Goal: Find specific page/section: Find specific page/section

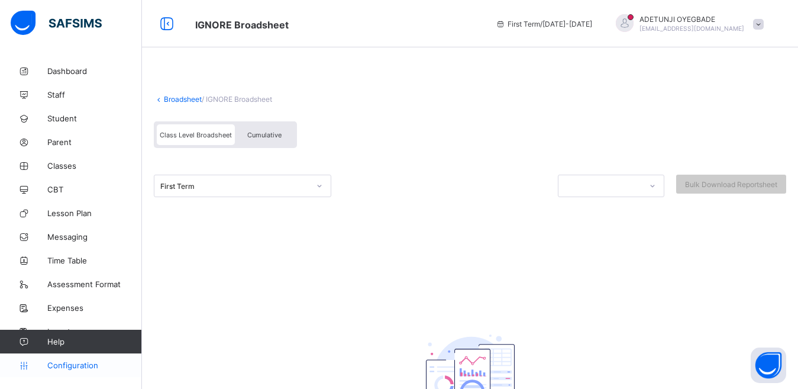
click at [92, 368] on span "Configuration" at bounding box center [94, 364] width 94 height 9
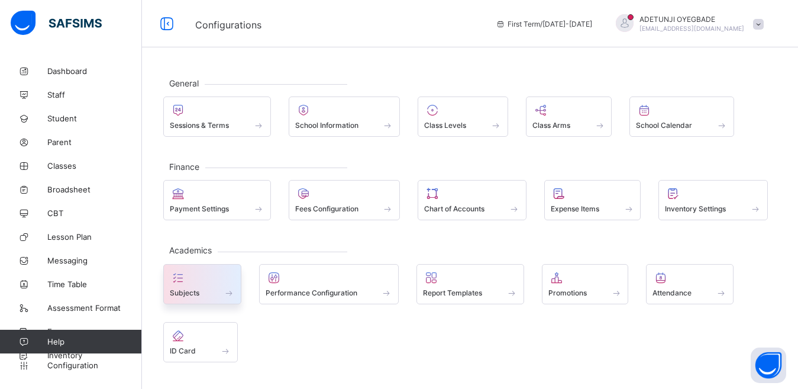
click at [221, 282] on div at bounding box center [202, 277] width 65 height 14
